Goal: Task Accomplishment & Management: Use online tool/utility

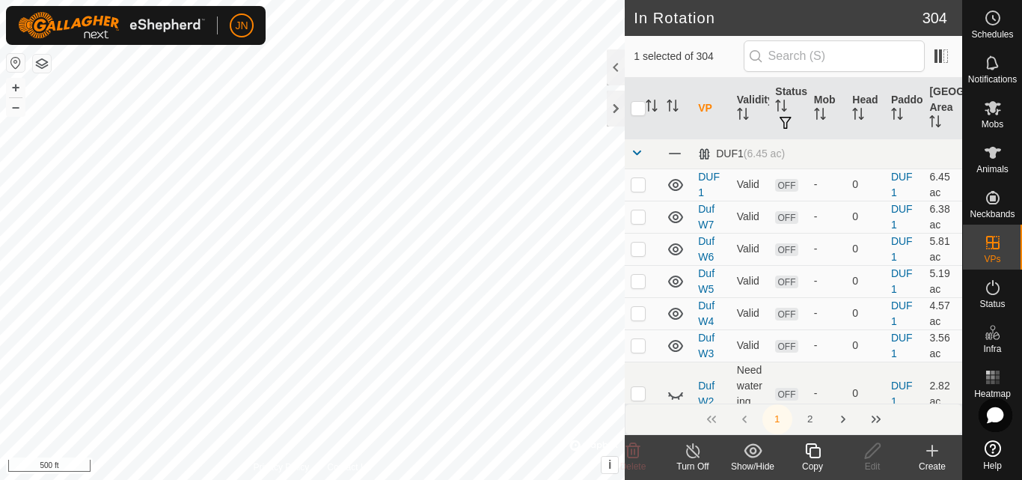
click at [817, 454] on icon at bounding box center [813, 451] width 19 height 18
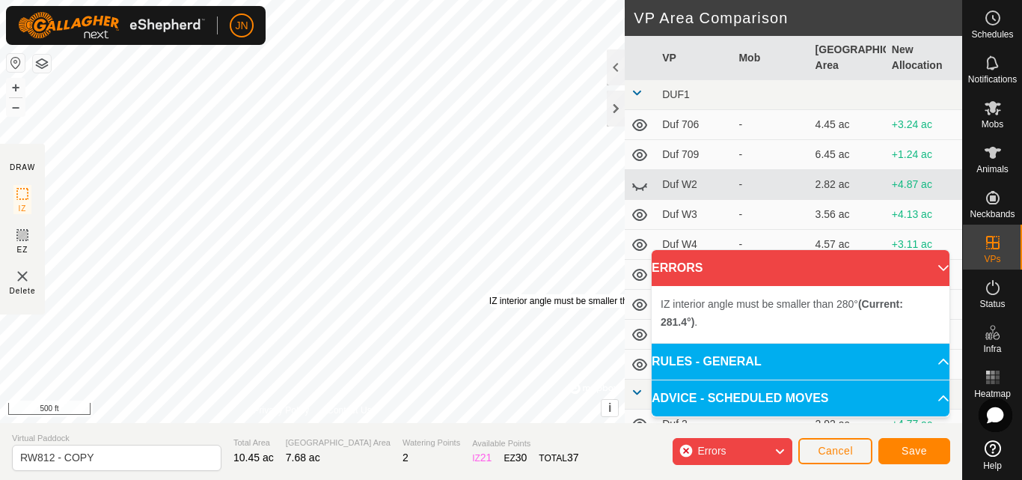
click at [489, 294] on div "IZ interior angle must be smaller than 280° (Current: 281.4°) . + – ⇧ i © Mapbo…" at bounding box center [312, 211] width 625 height 423
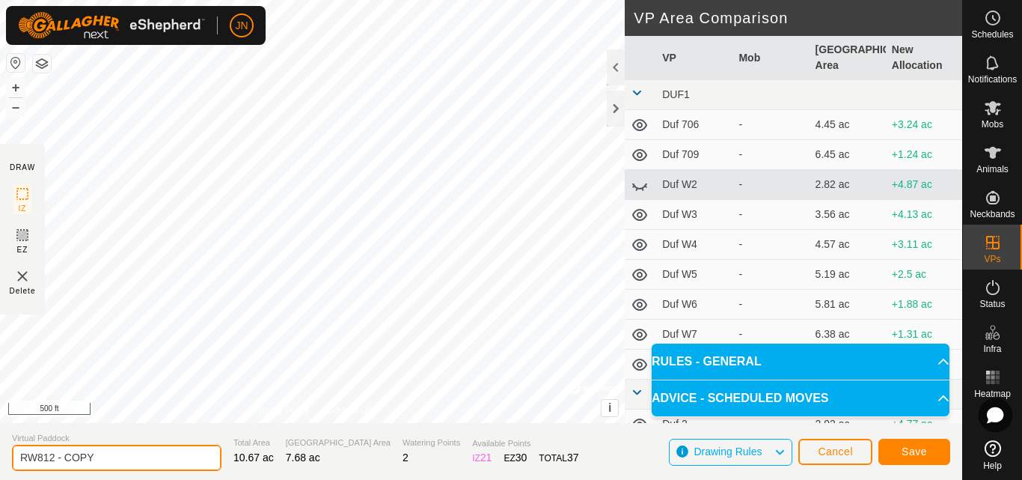
click at [109, 460] on input "RW812 - COPY" at bounding box center [117, 458] width 210 height 26
type input "RW813"
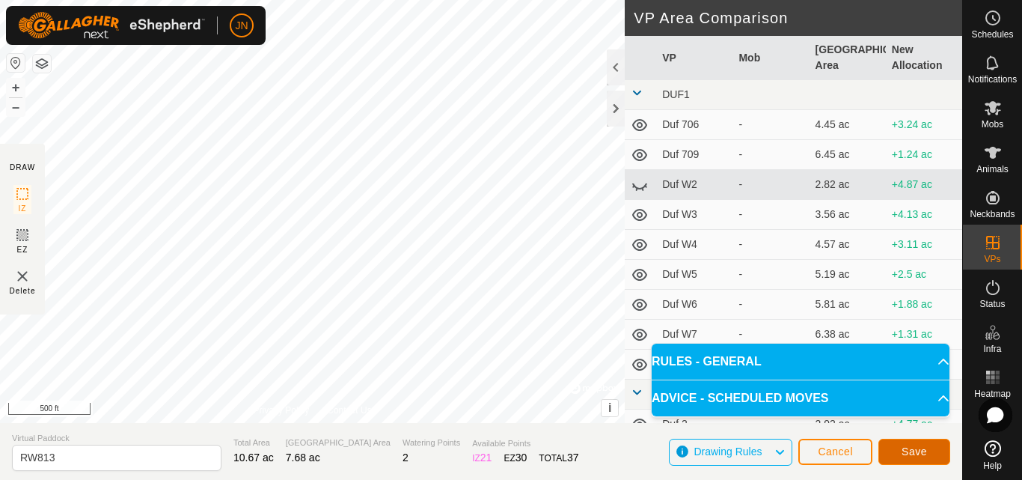
click at [914, 449] on span "Save" at bounding box center [914, 451] width 25 height 12
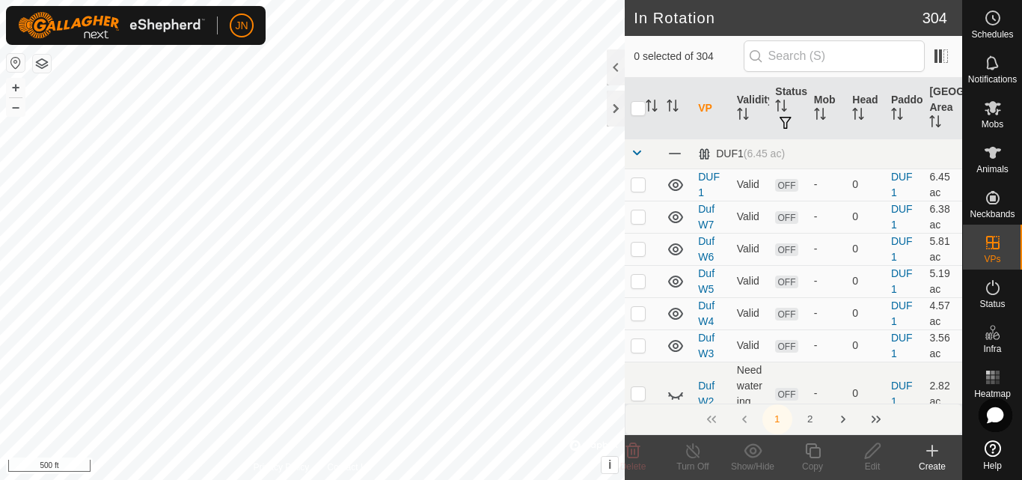
click at [914, 449] on create-svg-icon at bounding box center [933, 451] width 60 height 18
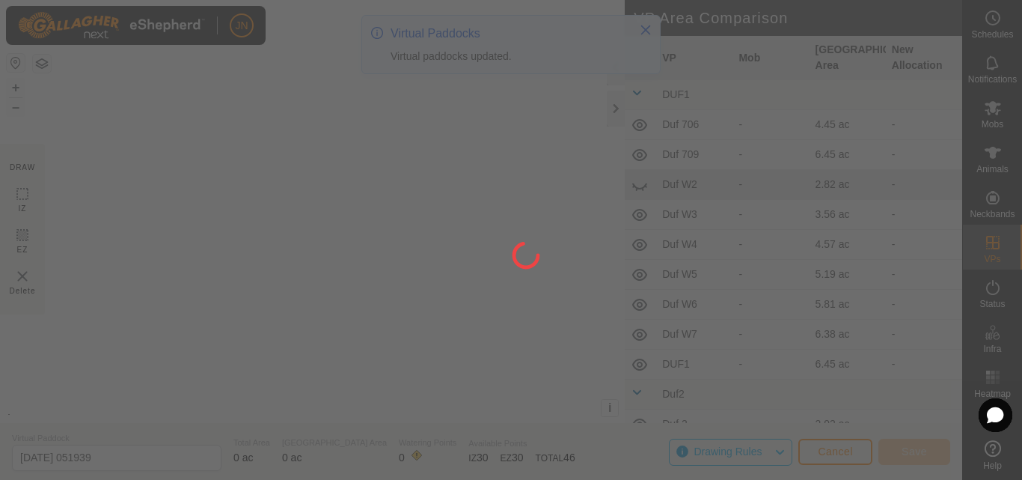
drag, startPoint x: 914, startPoint y: 449, endPoint x: 994, endPoint y: 109, distance: 349.8
click at [994, 109] on div at bounding box center [511, 240] width 1022 height 480
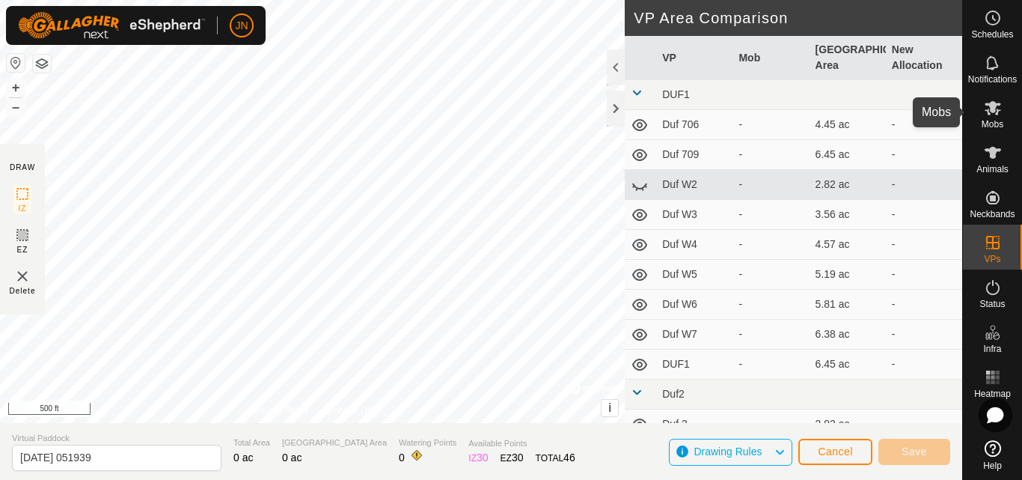
click at [997, 104] on icon at bounding box center [993, 108] width 16 height 14
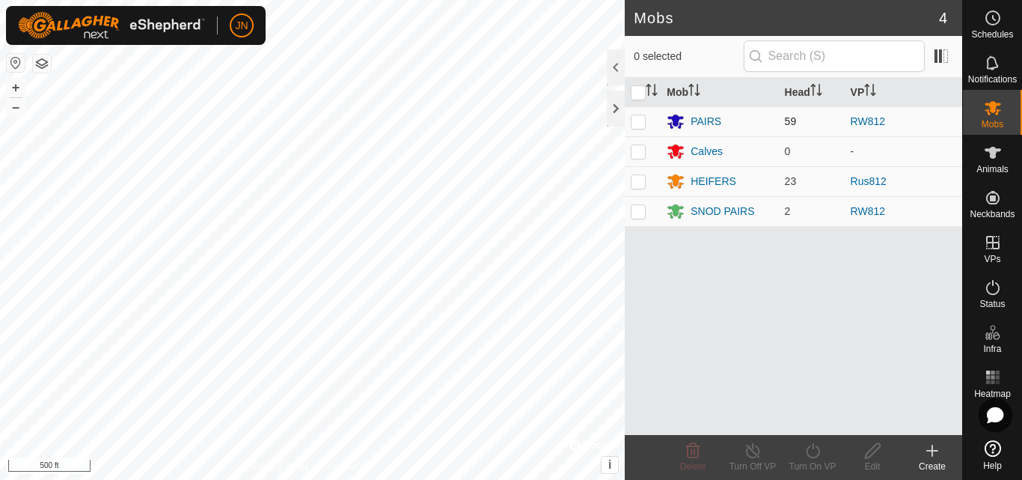
click at [638, 123] on p-checkbox at bounding box center [638, 121] width 15 height 12
checkbox input "true"
click at [814, 449] on icon at bounding box center [813, 451] width 19 height 18
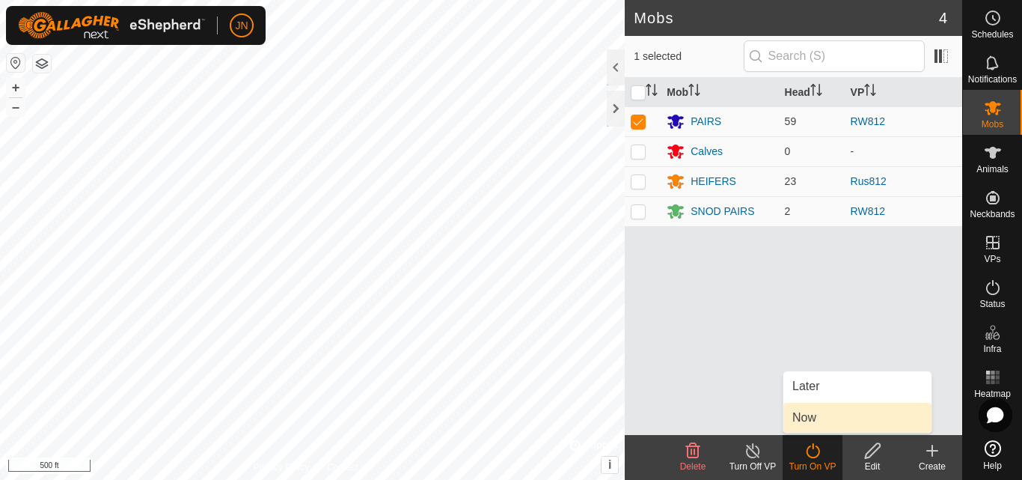
click at [820, 414] on link "Now" at bounding box center [858, 418] width 148 height 30
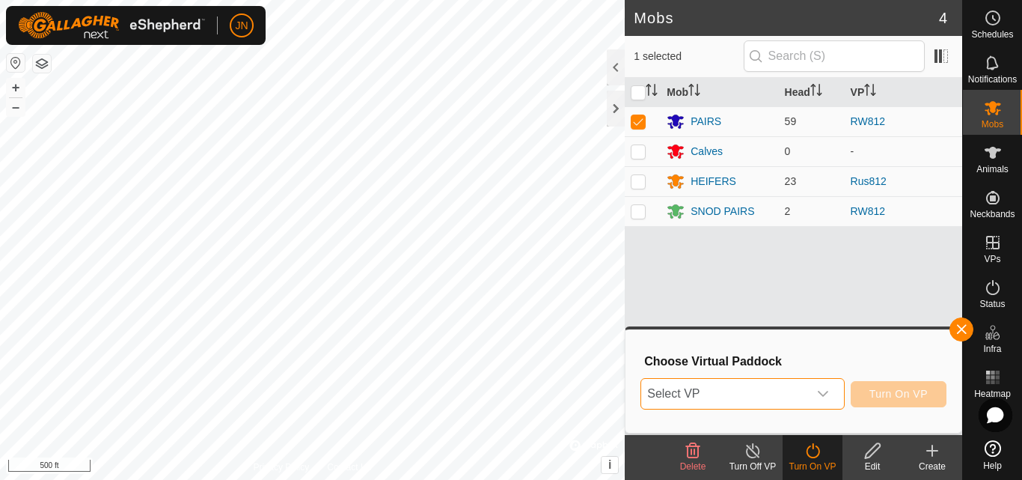
click at [781, 400] on span "Select VP" at bounding box center [724, 394] width 166 height 30
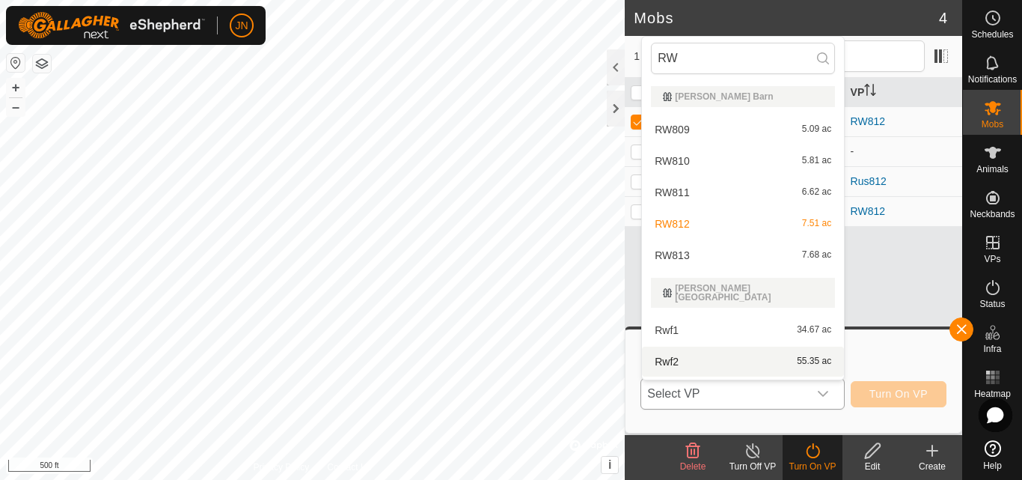
scroll to position [19, 0]
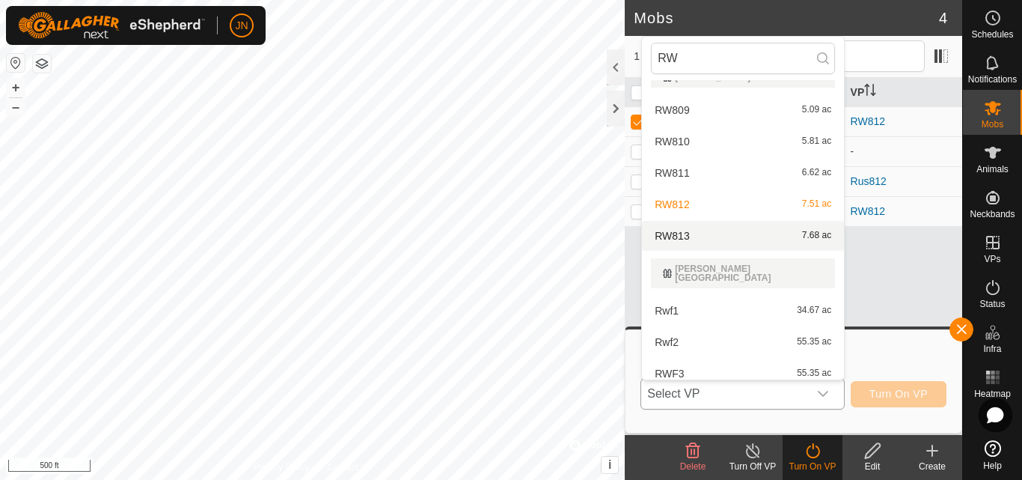
type input "RW"
click at [772, 234] on li "RW813 7.68 ac" at bounding box center [743, 236] width 202 height 30
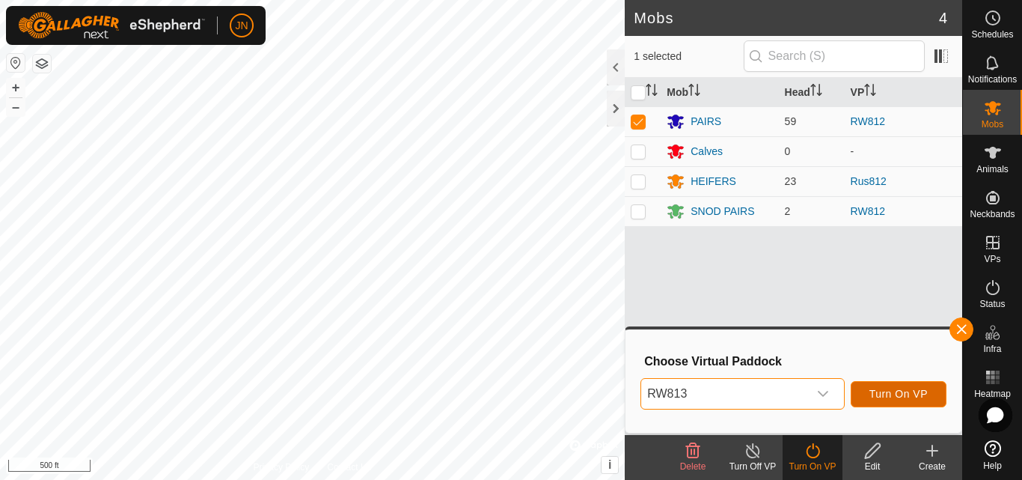
click at [897, 389] on span "Turn On VP" at bounding box center [899, 394] width 58 height 12
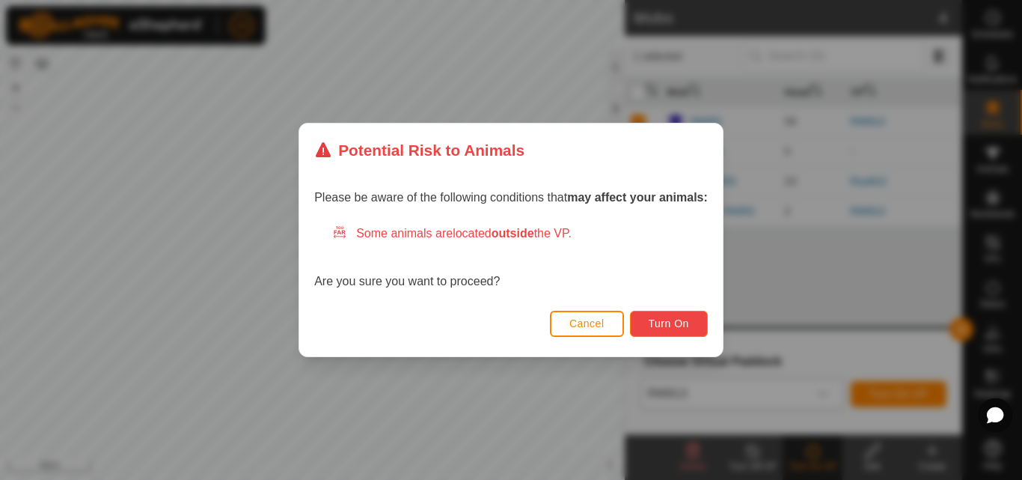
click at [681, 326] on span "Turn On" at bounding box center [669, 323] width 40 height 12
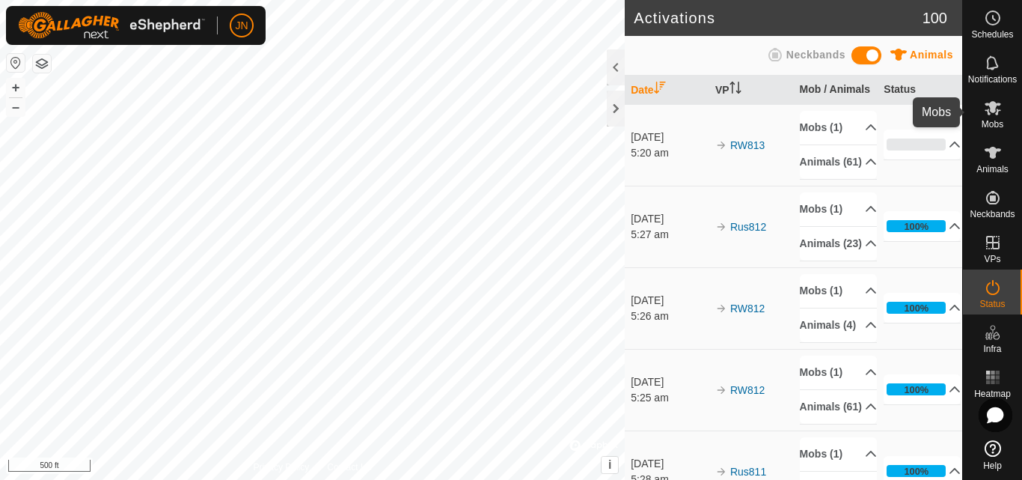
click at [995, 108] on icon at bounding box center [993, 108] width 16 height 14
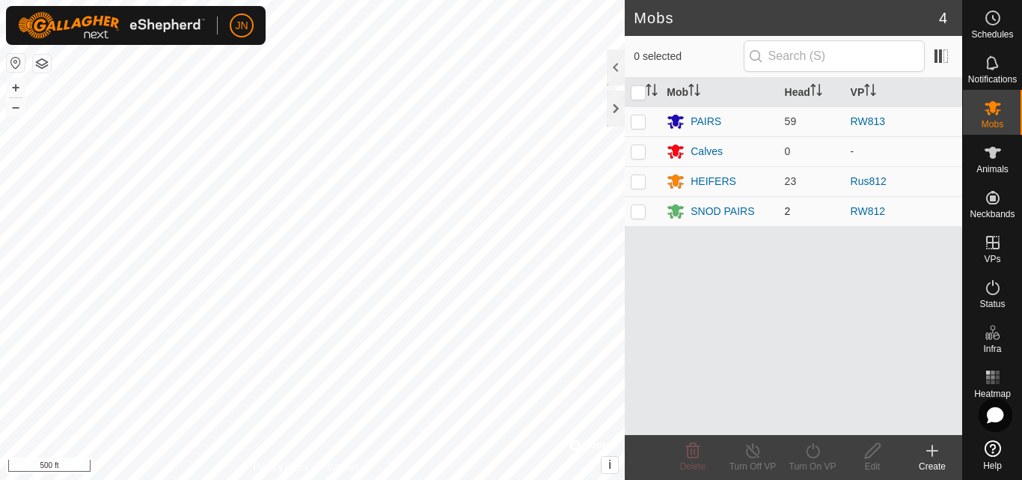
click at [638, 215] on p-checkbox at bounding box center [638, 211] width 15 height 12
checkbox input "true"
click at [811, 454] on icon at bounding box center [813, 451] width 19 height 18
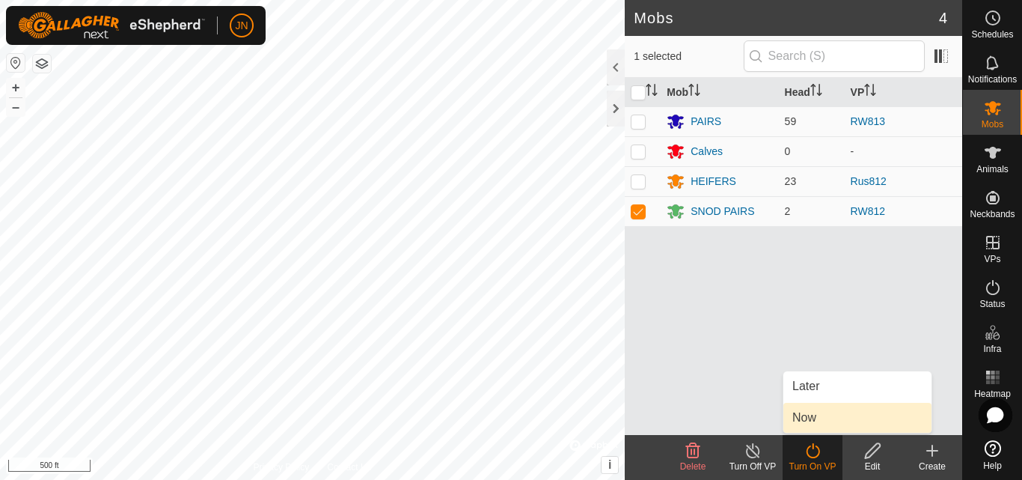
click at [809, 414] on link "Now" at bounding box center [858, 418] width 148 height 30
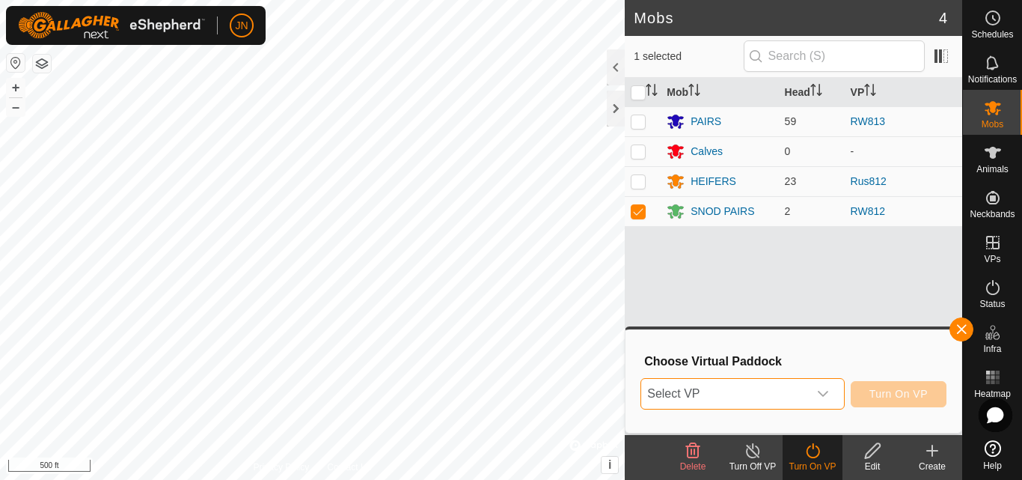
click at [771, 394] on span "Select VP" at bounding box center [724, 394] width 166 height 30
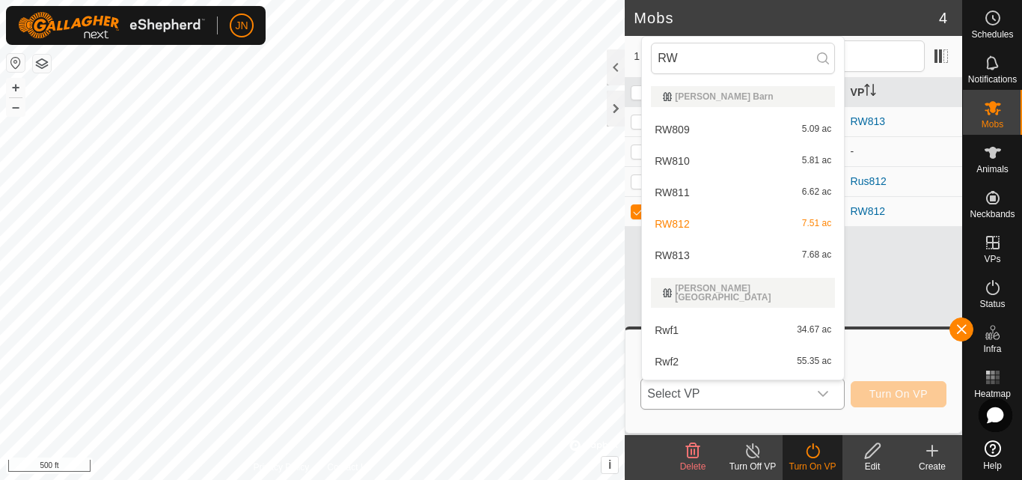
scroll to position [19, 0]
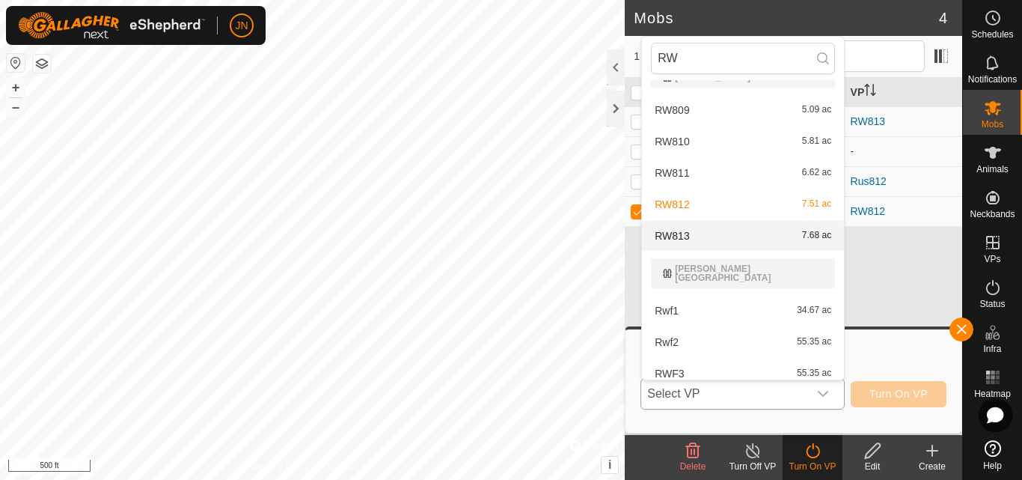
type input "RW"
click at [766, 240] on div "RW813 7.68 ac" at bounding box center [743, 236] width 184 height 18
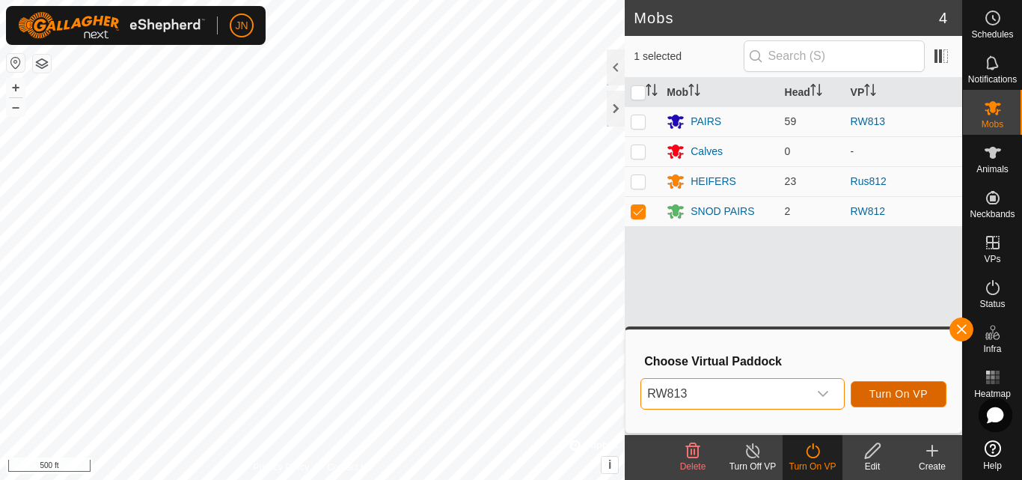
click at [906, 393] on span "Turn On VP" at bounding box center [899, 394] width 58 height 12
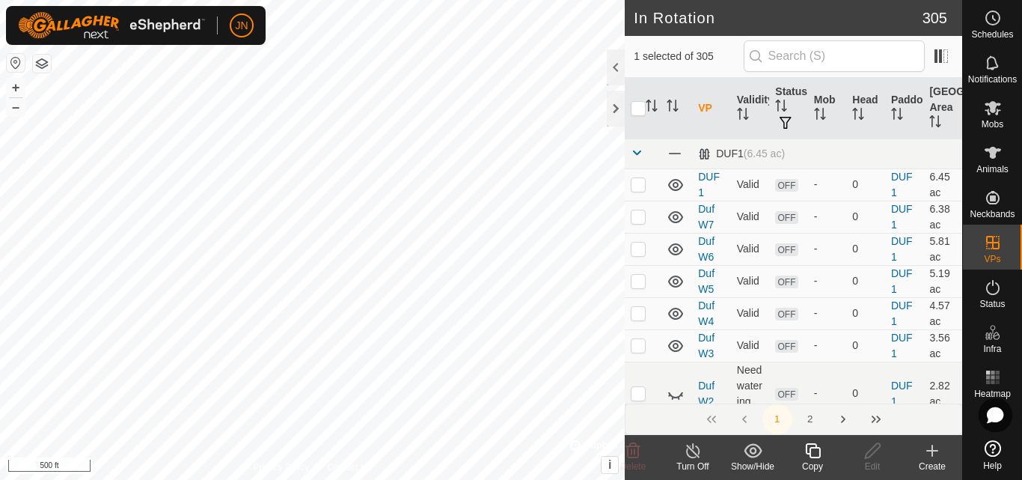
click at [815, 448] on icon at bounding box center [812, 450] width 15 height 15
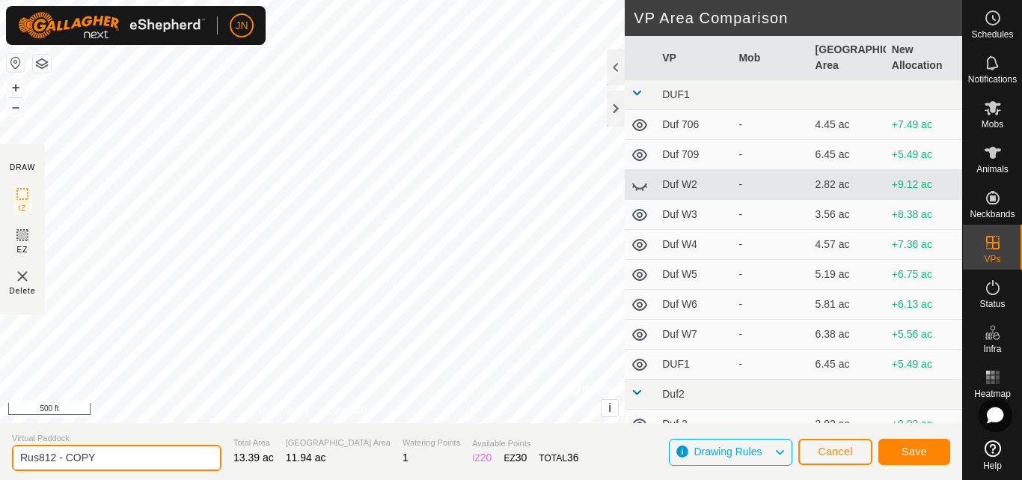
click at [109, 459] on input "Rus812 - COPY" at bounding box center [117, 458] width 210 height 26
type input "Rus813"
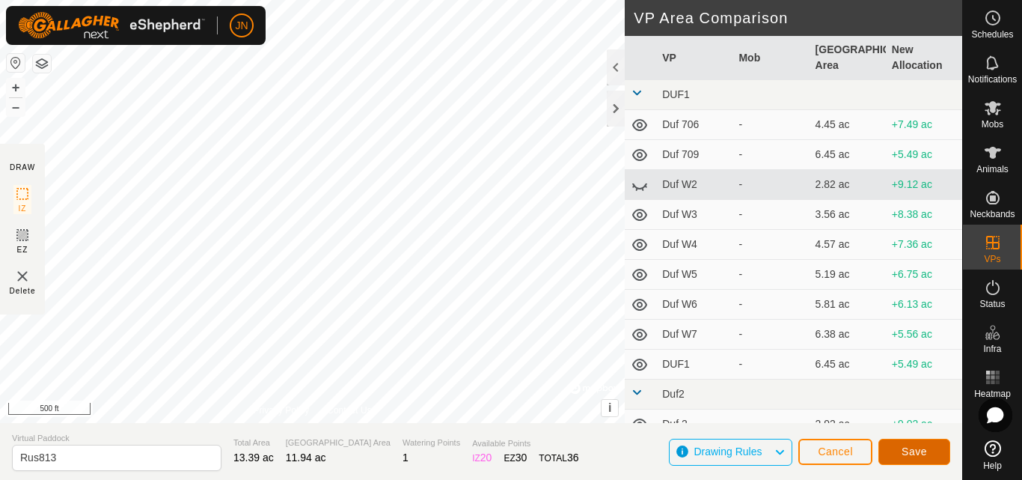
click at [906, 448] on span "Save" at bounding box center [914, 451] width 25 height 12
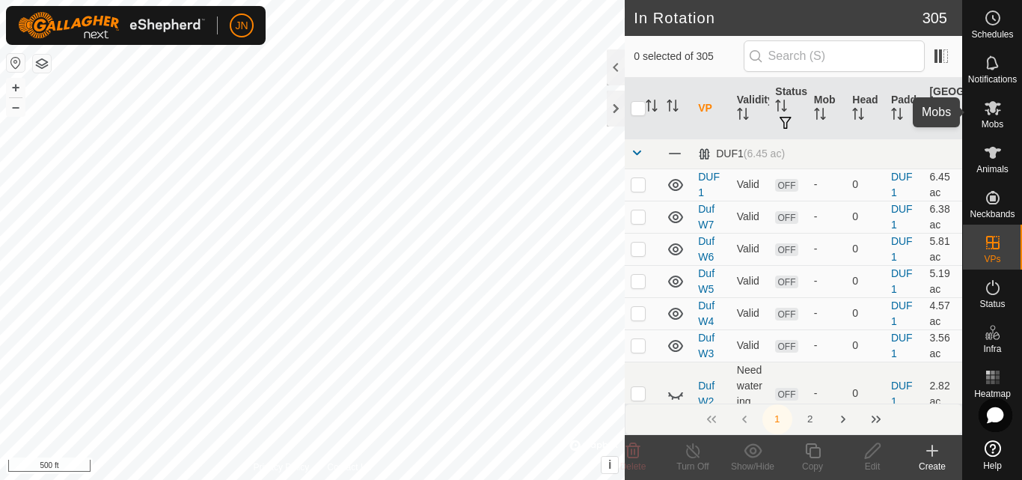
click at [989, 107] on icon at bounding box center [993, 108] width 18 height 18
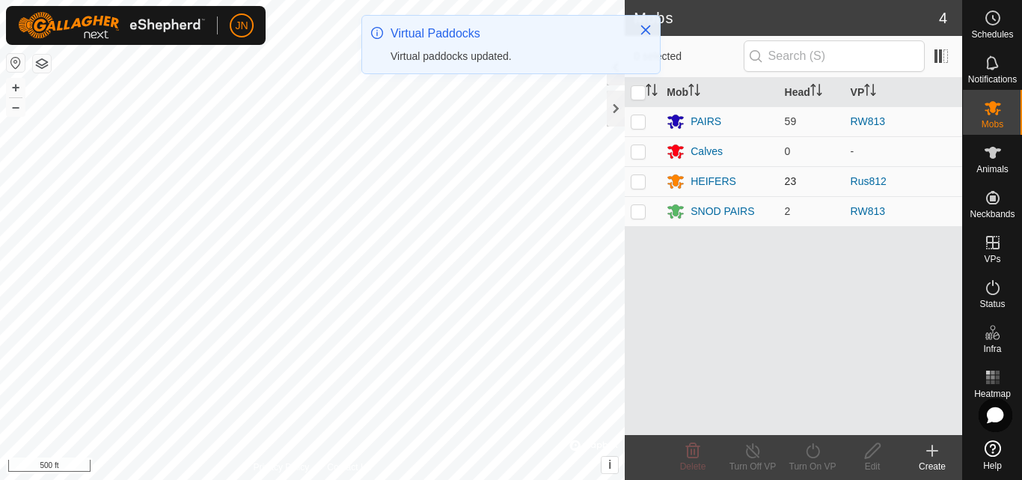
click at [641, 184] on p-checkbox at bounding box center [638, 181] width 15 height 12
checkbox input "true"
click at [814, 450] on icon at bounding box center [813, 451] width 19 height 18
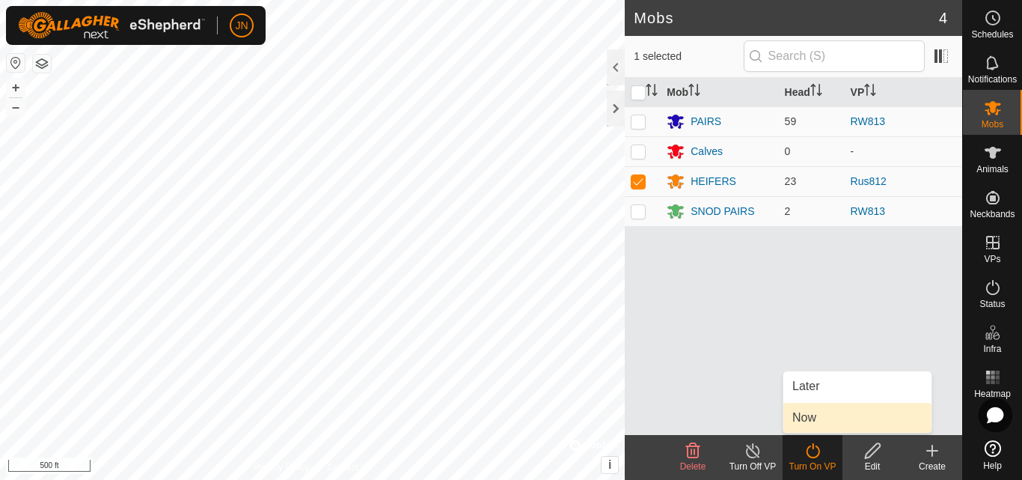
click at [811, 420] on link "Now" at bounding box center [858, 418] width 148 height 30
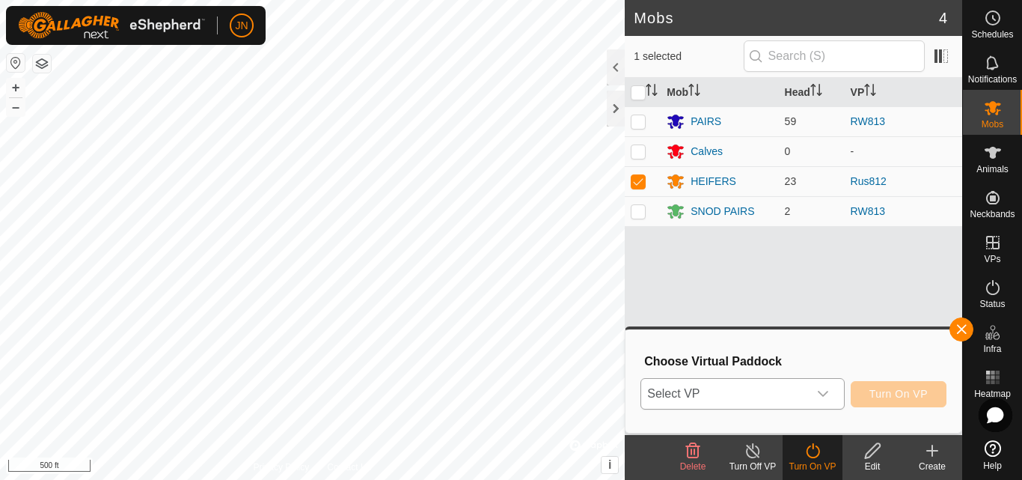
click at [759, 400] on span "Select VP" at bounding box center [724, 394] width 166 height 30
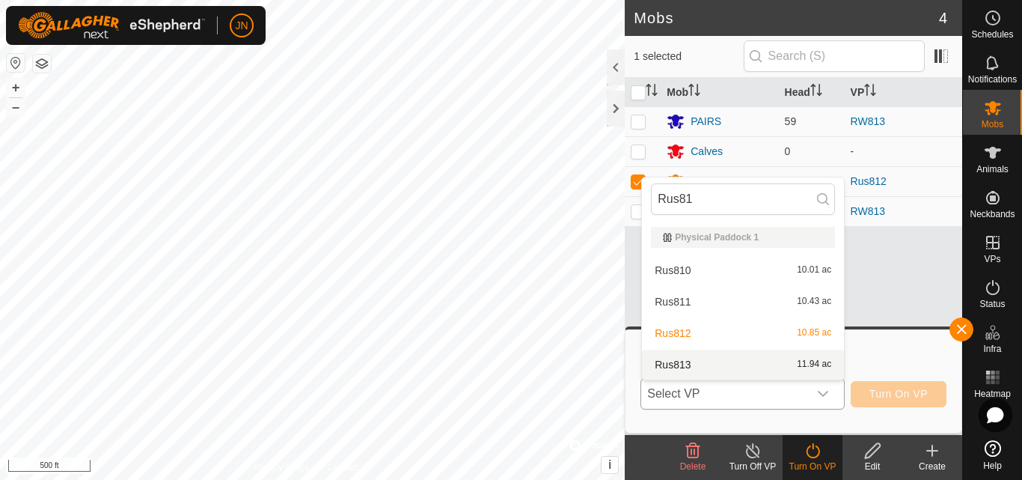
type input "Rus81"
click at [778, 361] on li "Rus813 11.94 ac" at bounding box center [743, 365] width 202 height 30
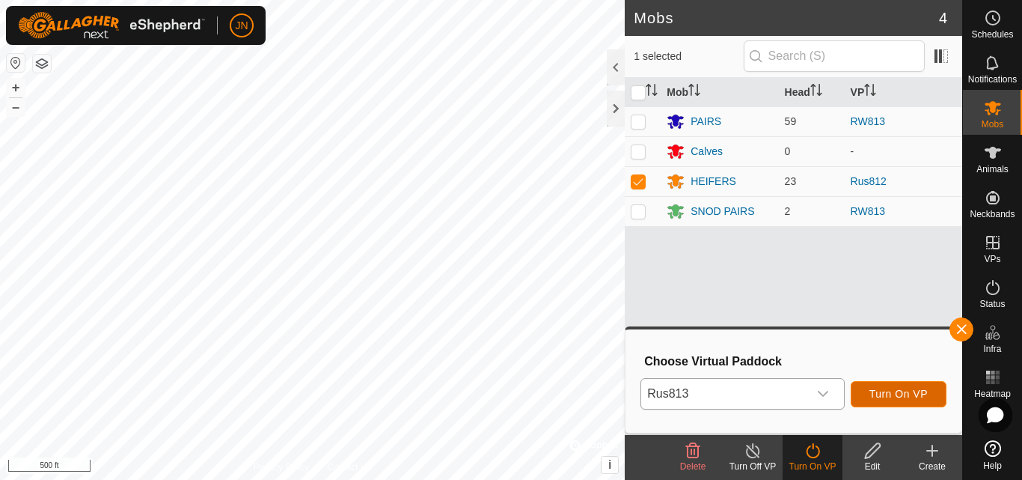
click at [897, 392] on span "Turn On VP" at bounding box center [899, 394] width 58 height 12
